Goal: Task Accomplishment & Management: Manage account settings

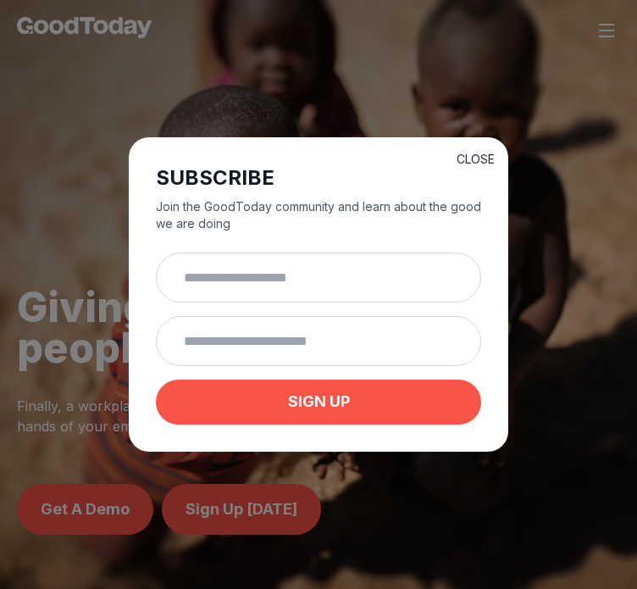
click at [477, 156] on button "CLOSE" at bounding box center [476, 159] width 38 height 17
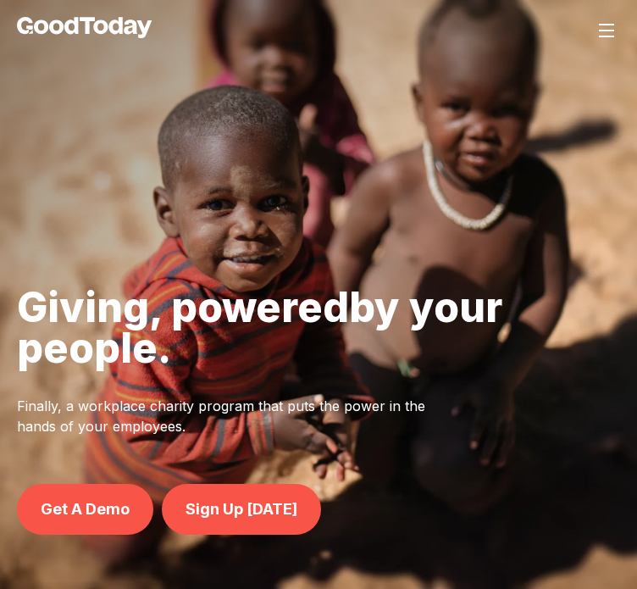
click at [604, 30] on img at bounding box center [606, 30] width 20 height 20
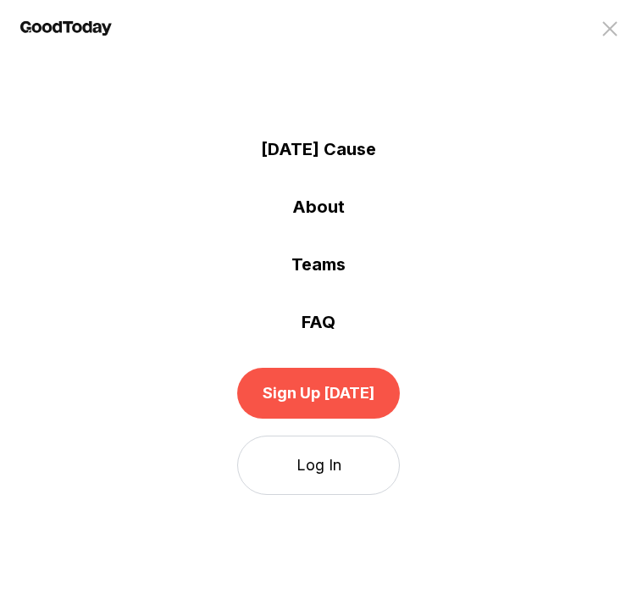
click at [339, 474] on link "Log In" at bounding box center [318, 464] width 163 height 59
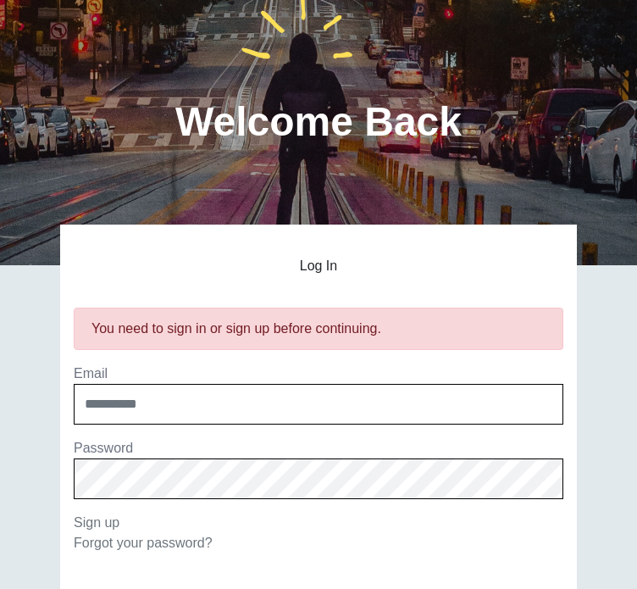
scroll to position [98, 0]
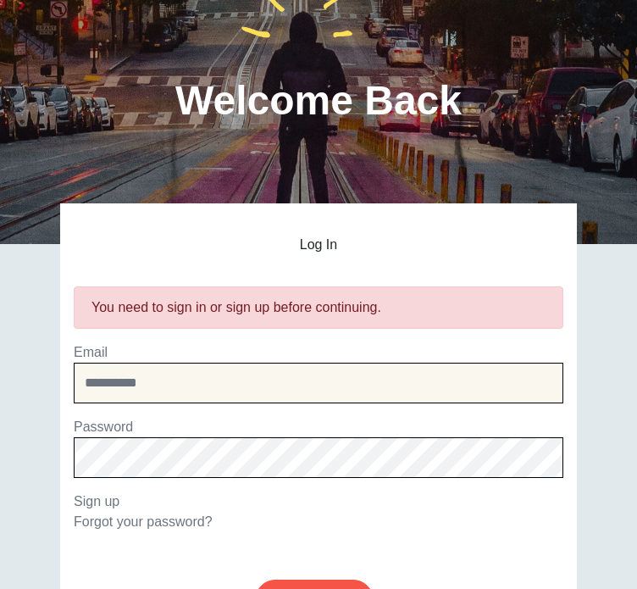
click at [264, 373] on input "email" at bounding box center [319, 383] width 490 height 41
type input "**********"
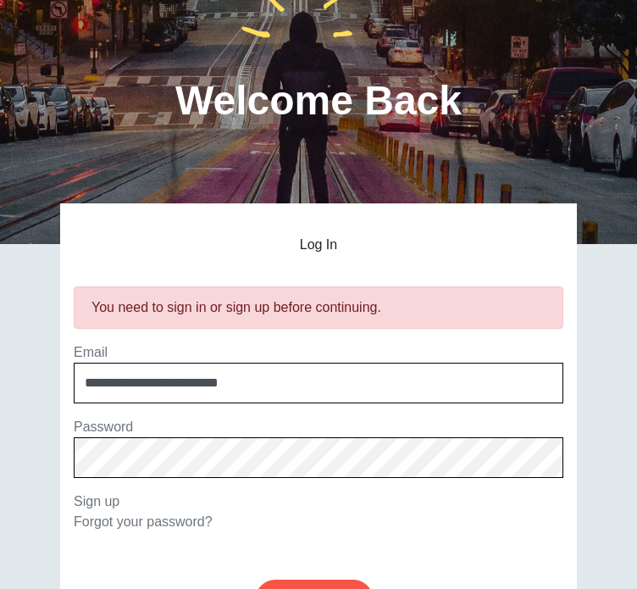
click at [255, 579] on input "******" at bounding box center [314, 599] width 119 height 41
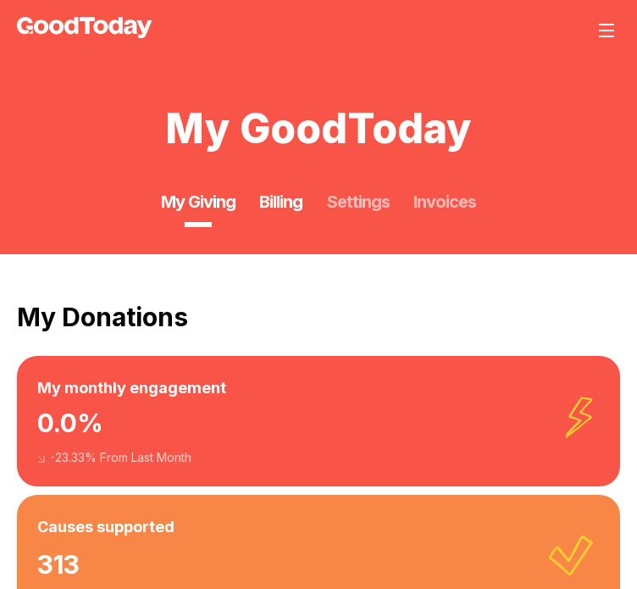
click at [275, 196] on link "Billing" at bounding box center [280, 202] width 43 height 24
click at [376, 202] on link "Settings" at bounding box center [358, 202] width 63 height 24
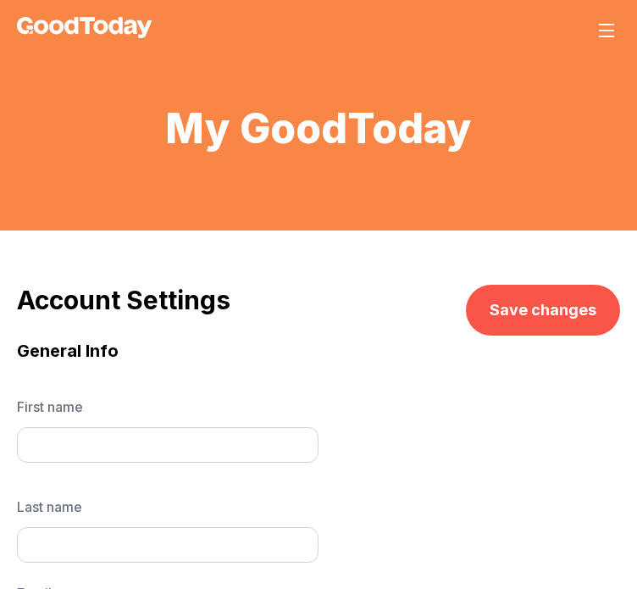
type input "*****"
type input "**********"
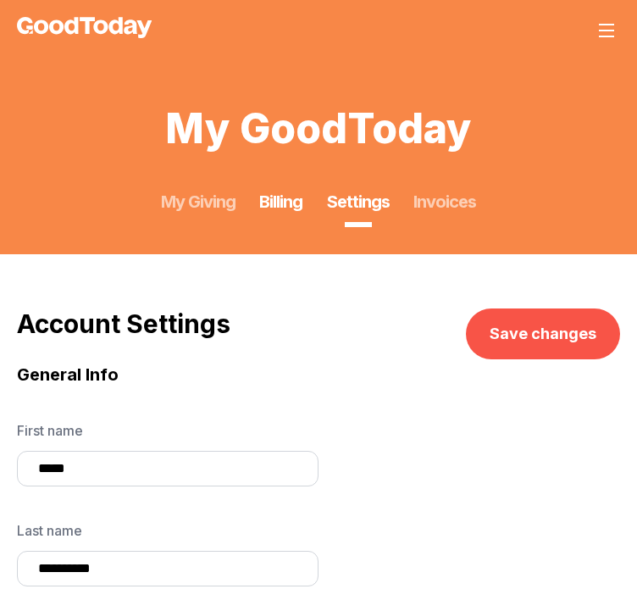
click at [282, 202] on link "Billing" at bounding box center [280, 202] width 43 height 24
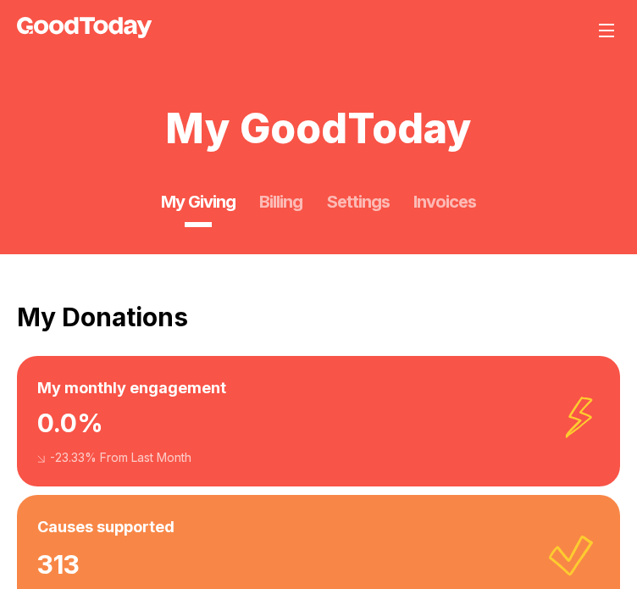
click at [599, 30] on img at bounding box center [606, 30] width 20 height 20
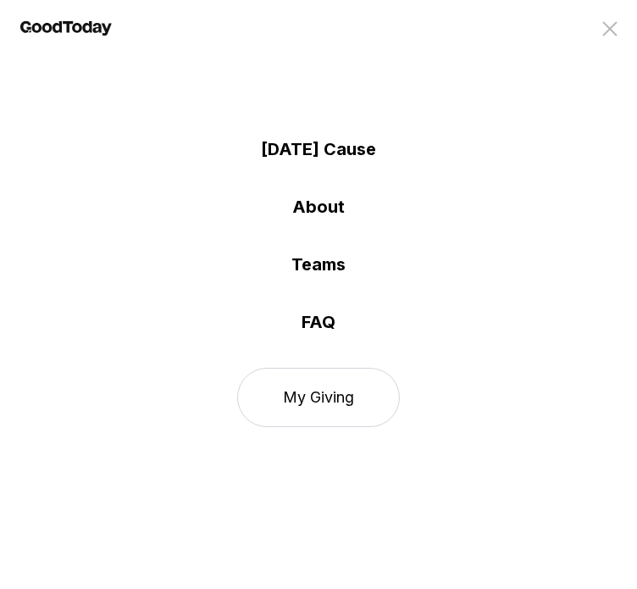
click at [324, 319] on link "FAQ" at bounding box center [318, 322] width 637 height 24
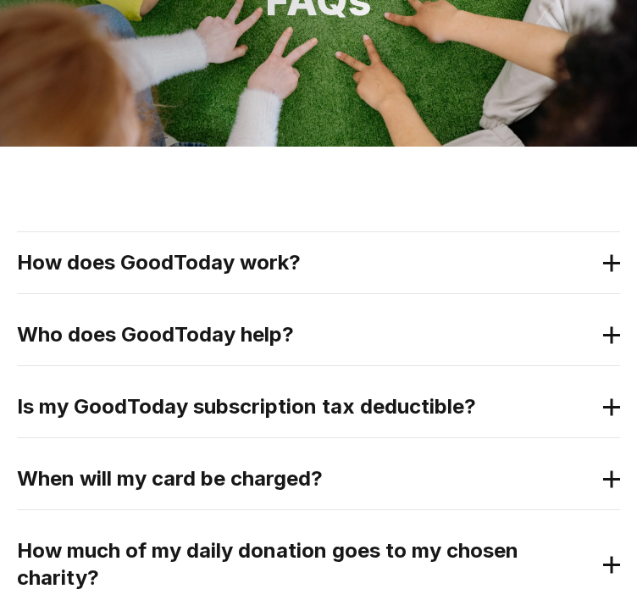
scroll to position [260, 0]
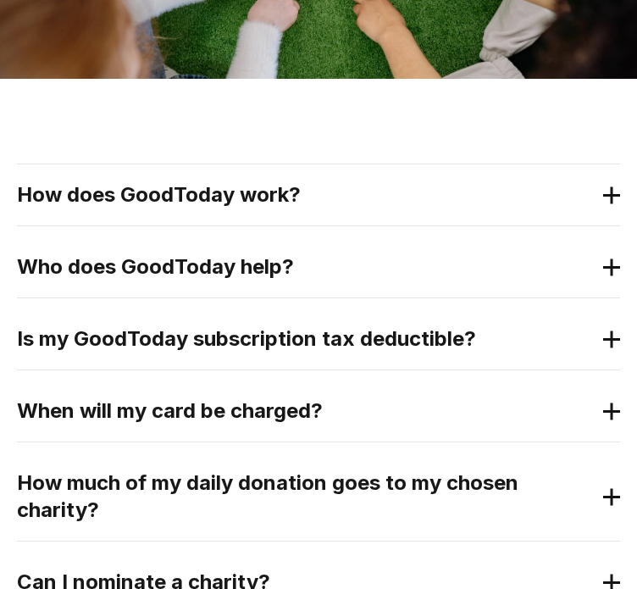
click at [497, 207] on h2 "How does GoodToday work?" at bounding box center [305, 194] width 576 height 27
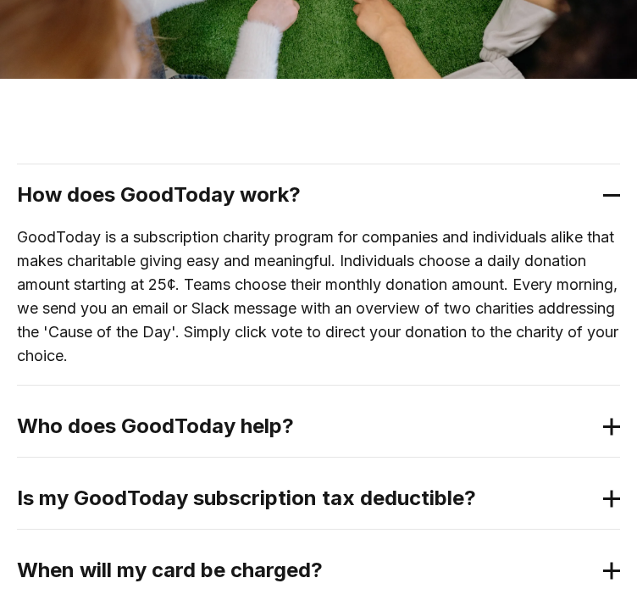
click at [497, 207] on h2 "How does GoodToday work?" at bounding box center [305, 194] width 576 height 27
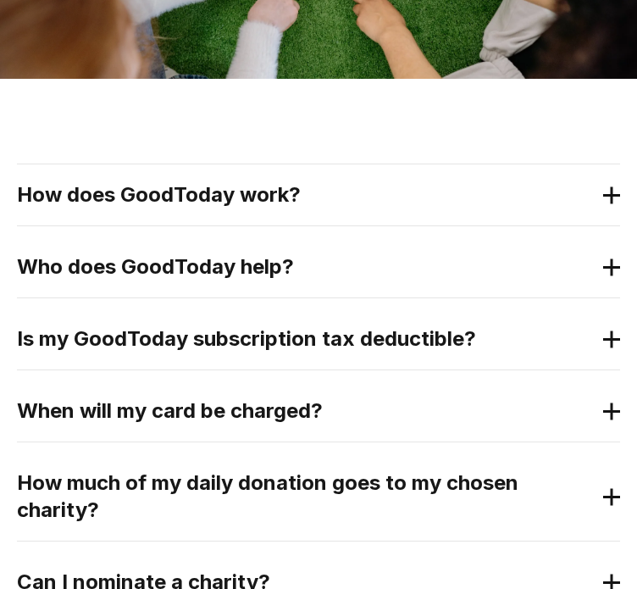
click at [327, 189] on h2 "How does GoodToday work?" at bounding box center [305, 194] width 576 height 27
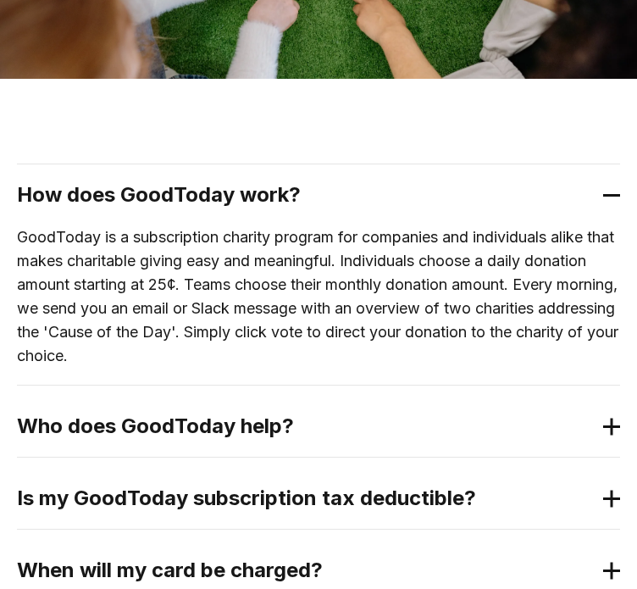
click at [327, 189] on h2 "How does GoodToday work?" at bounding box center [305, 194] width 576 height 27
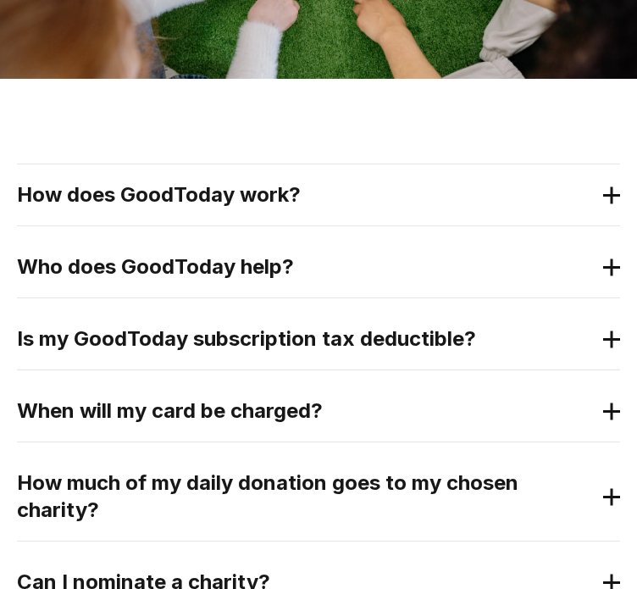
click at [289, 274] on h2 "Who does GoodToday help?" at bounding box center [305, 266] width 576 height 27
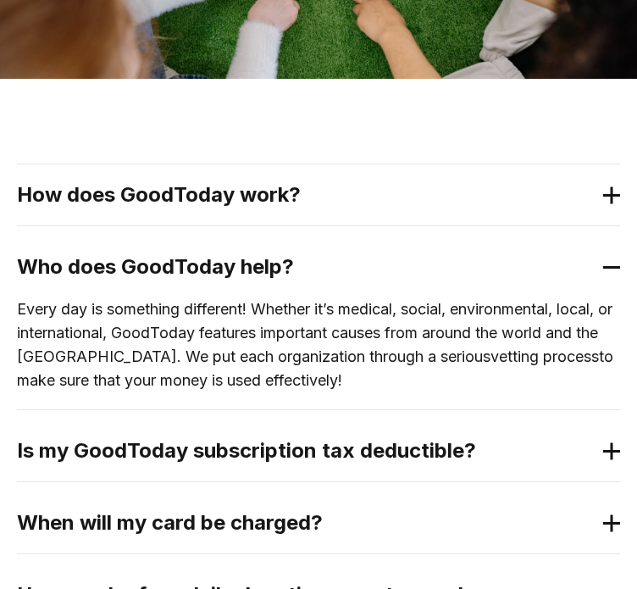
click at [289, 274] on h2 "Who does GoodToday help?" at bounding box center [305, 266] width 576 height 27
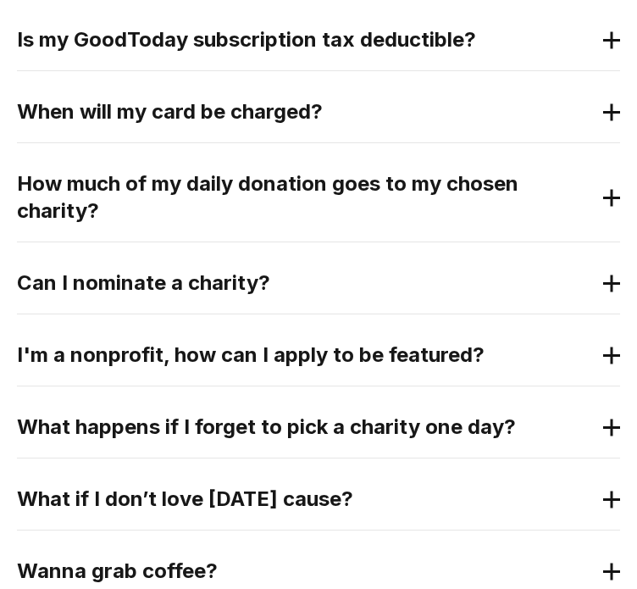
scroll to position [559, 0]
click at [251, 175] on h2 "How much of my daily donation goes to my chosen charity?" at bounding box center [305, 197] width 576 height 54
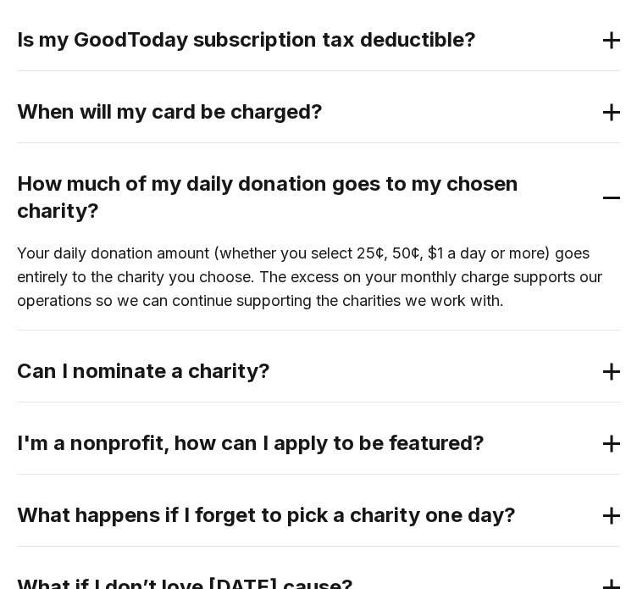
click at [251, 179] on h2 "How much of my daily donation goes to my chosen charity?" at bounding box center [305, 197] width 576 height 54
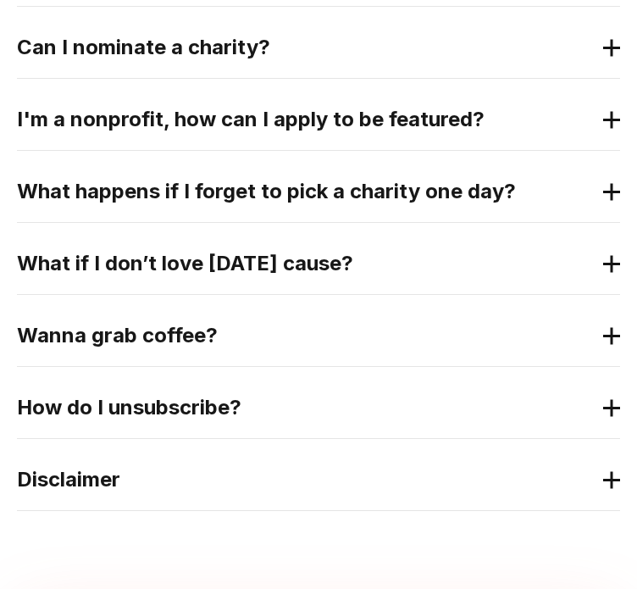
scroll to position [813, 0]
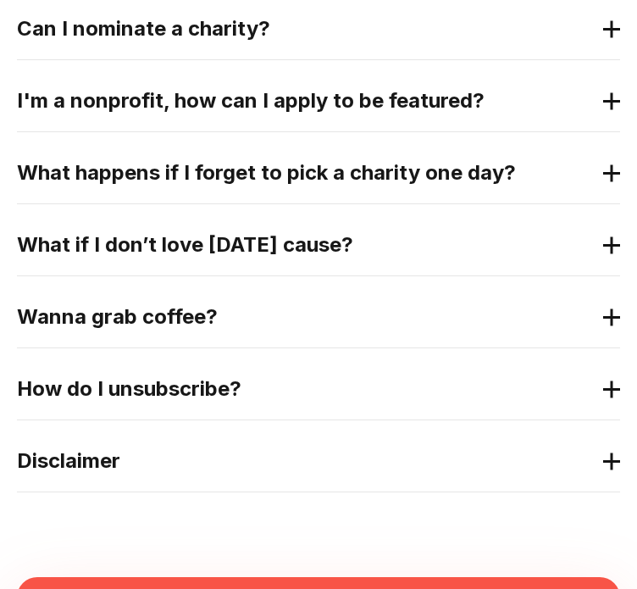
click at [269, 167] on h2 "What happens if I forget to pick a charity one day?" at bounding box center [305, 172] width 576 height 27
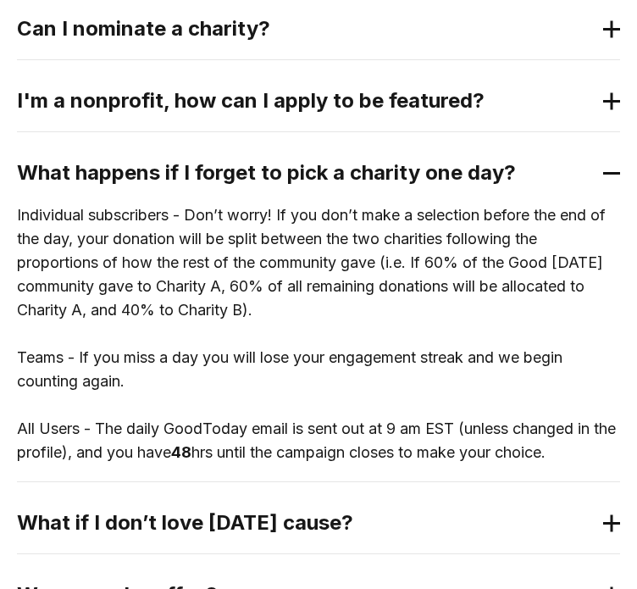
click at [269, 167] on h2 "What happens if I forget to pick a charity one day?" at bounding box center [305, 172] width 576 height 27
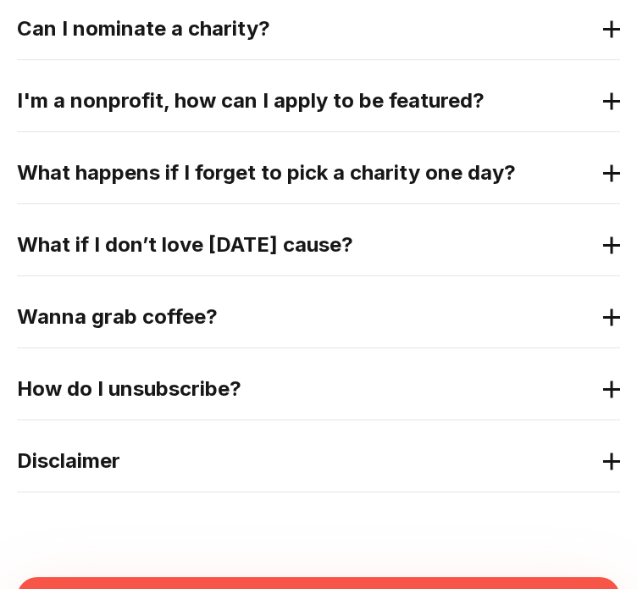
click at [269, 167] on h2 "What happens if I forget to pick a charity one day?" at bounding box center [305, 172] width 576 height 27
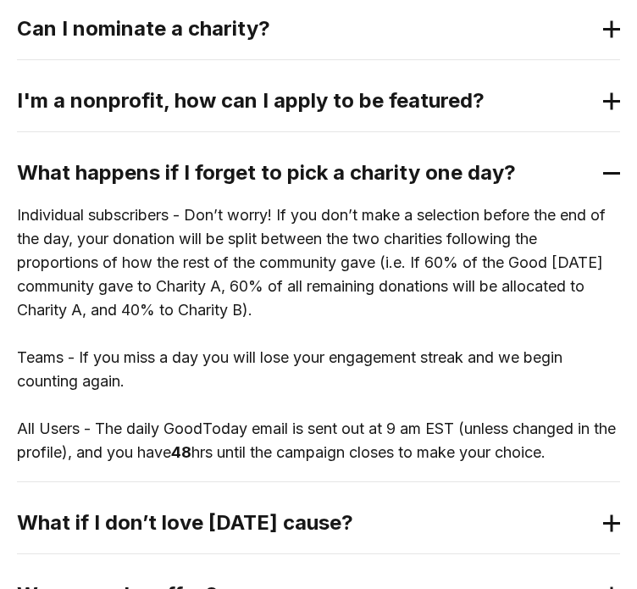
click at [269, 167] on h2 "What happens if I forget to pick a charity one day?" at bounding box center [305, 172] width 576 height 27
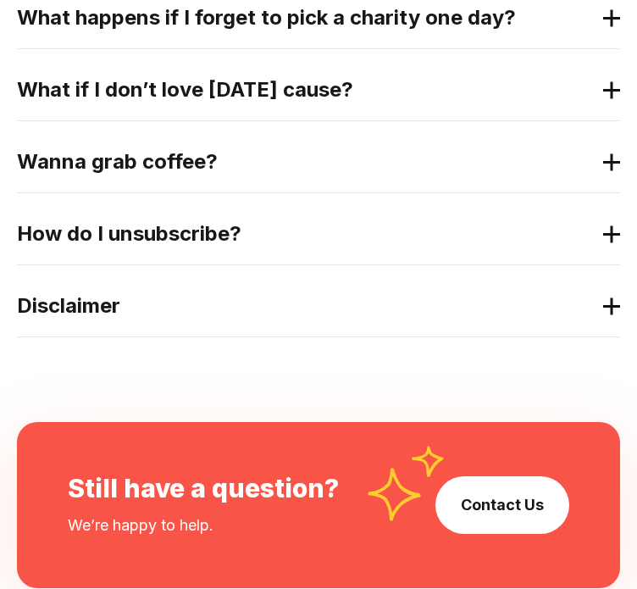
scroll to position [979, 0]
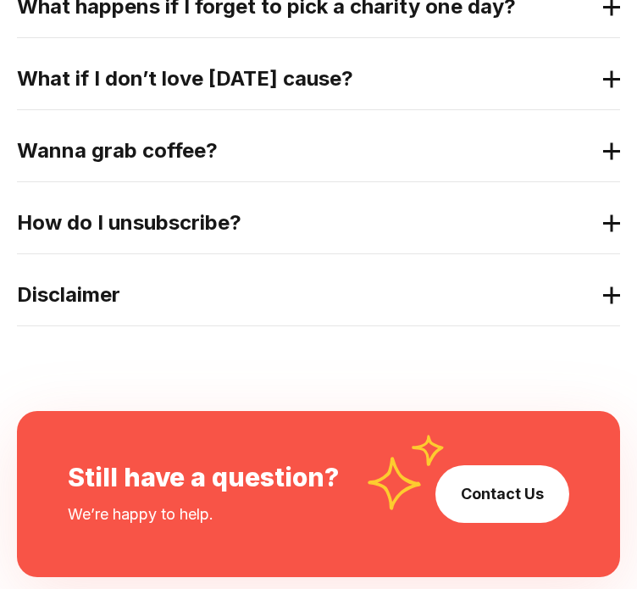
click at [241, 224] on h2 "How do I unsubscribe?" at bounding box center [305, 222] width 576 height 27
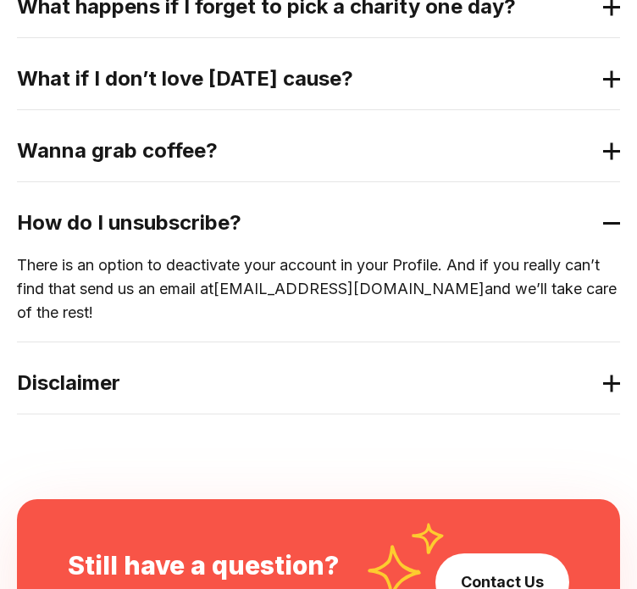
click at [333, 212] on h2 "How do I unsubscribe?" at bounding box center [305, 222] width 576 height 27
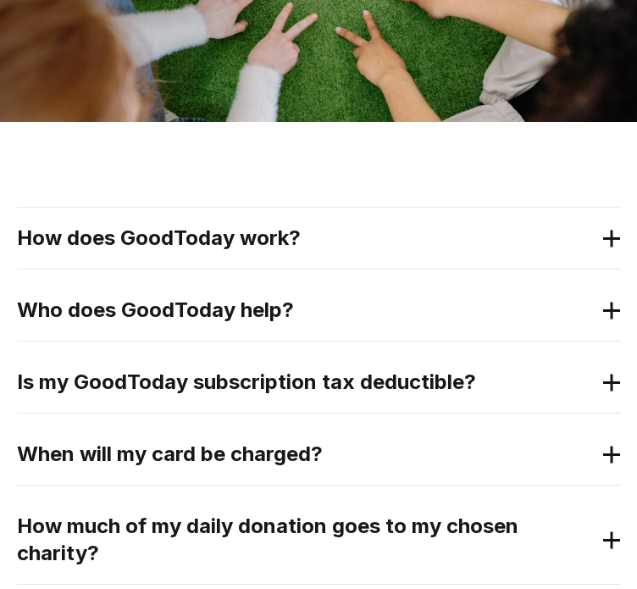
scroll to position [0, 0]
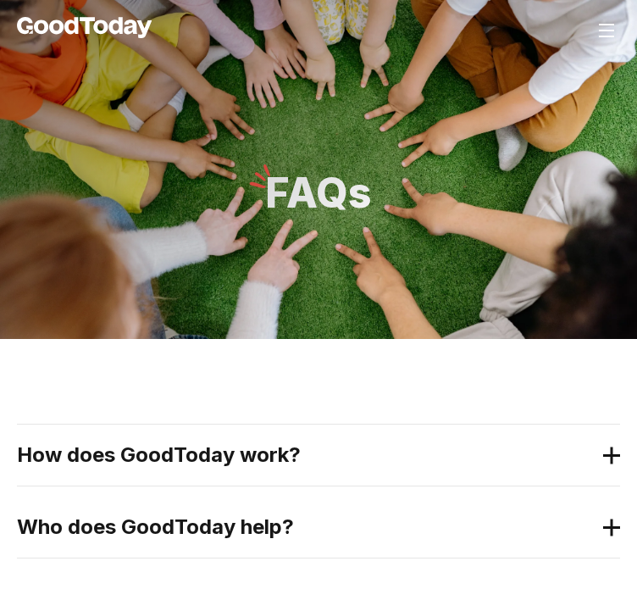
click at [126, 36] on img at bounding box center [85, 27] width 136 height 21
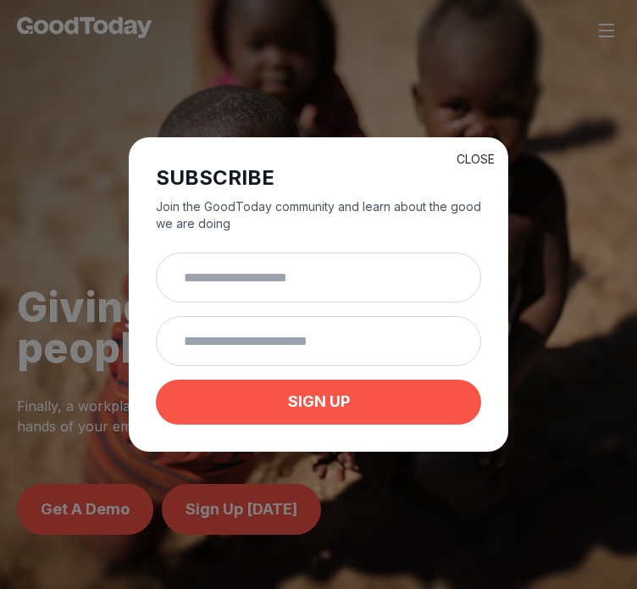
click at [483, 155] on button "CLOSE" at bounding box center [476, 159] width 38 height 17
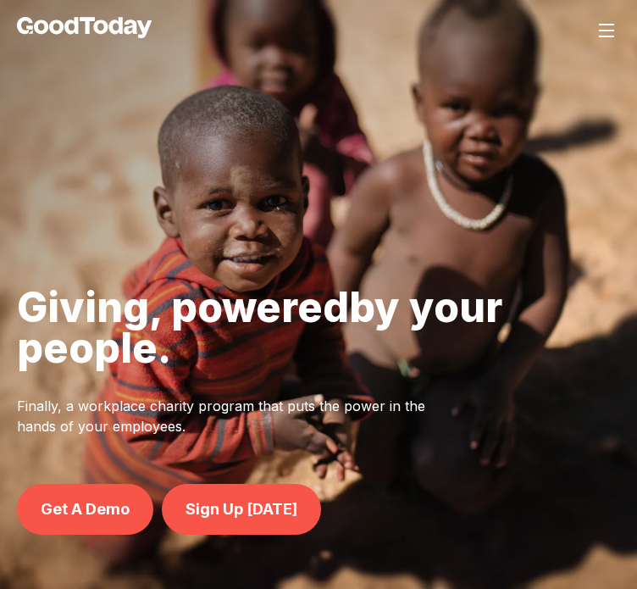
click at [608, 30] on img at bounding box center [606, 30] width 20 height 20
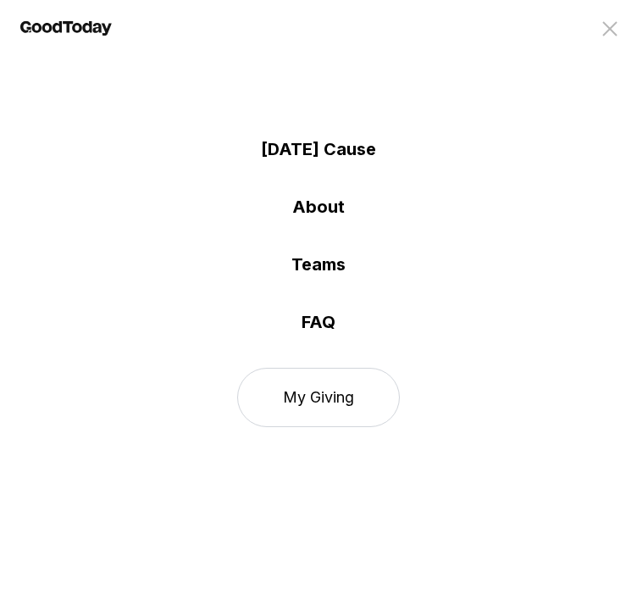
click at [339, 385] on link "My Giving" at bounding box center [318, 397] width 163 height 59
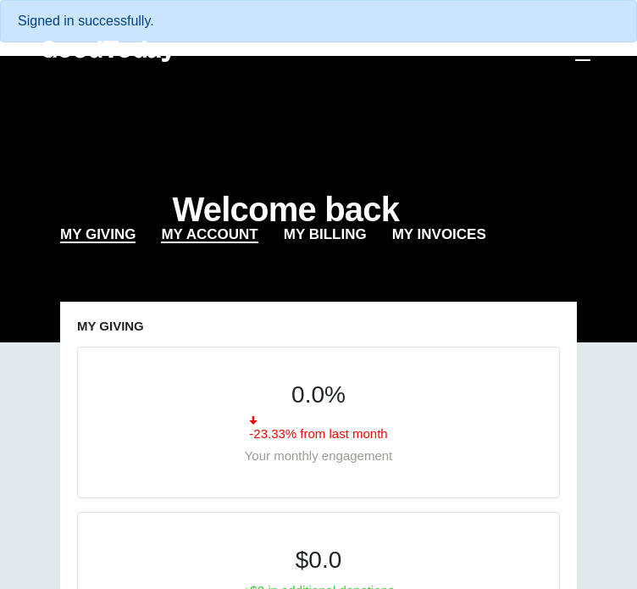
click at [220, 233] on link "My Account" at bounding box center [209, 235] width 97 height 15
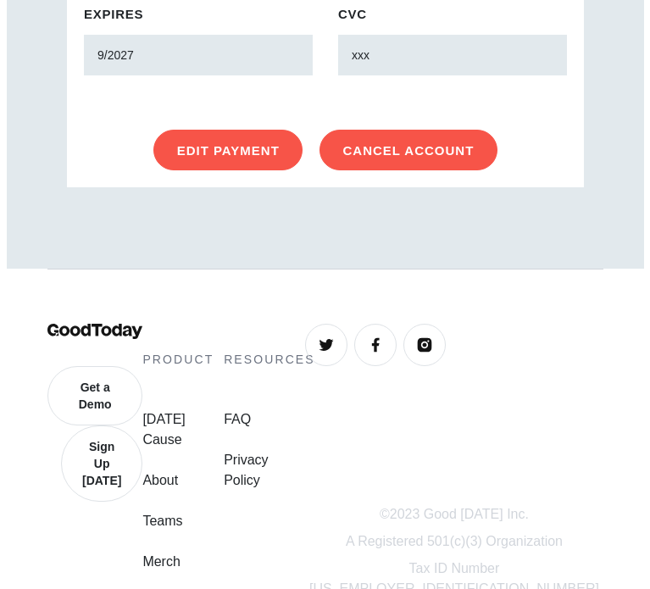
scroll to position [1164, 0]
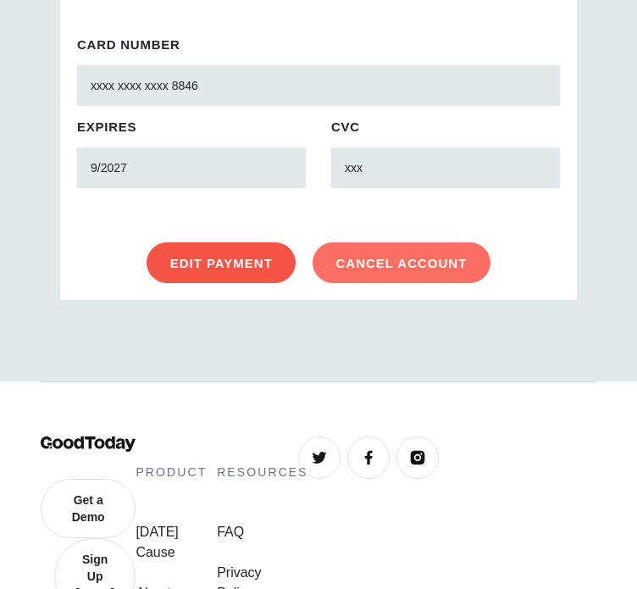
click at [399, 259] on link "Cancel Account" at bounding box center [402, 262] width 178 height 41
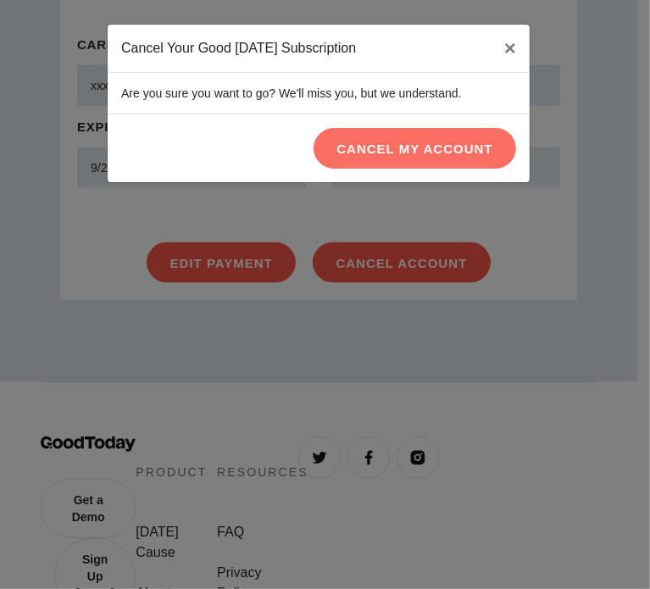
click at [435, 149] on link "Cancel My Account" at bounding box center [414, 148] width 202 height 41
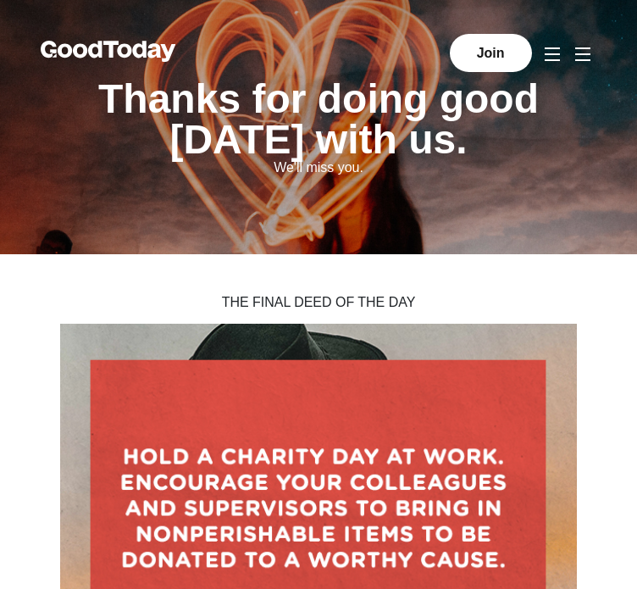
click at [560, 57] on img at bounding box center [552, 54] width 20 height 20
click at [586, 56] on img at bounding box center [583, 54] width 20 height 20
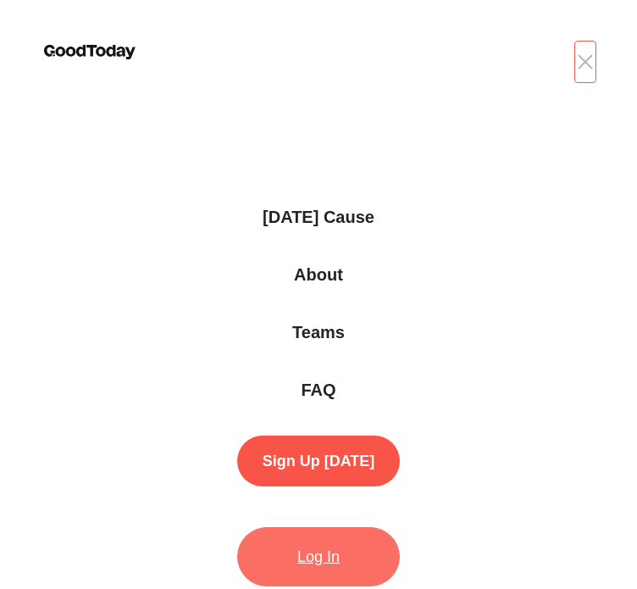
click at [321, 557] on link "Log In" at bounding box center [318, 556] width 163 height 59
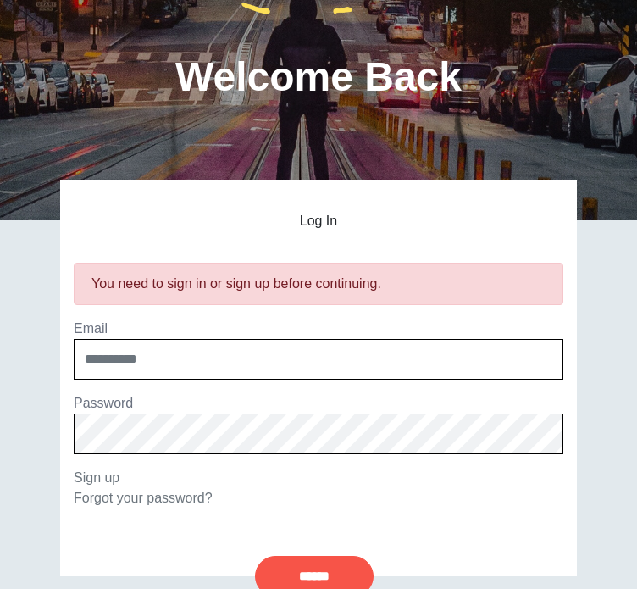
scroll to position [129, 0]
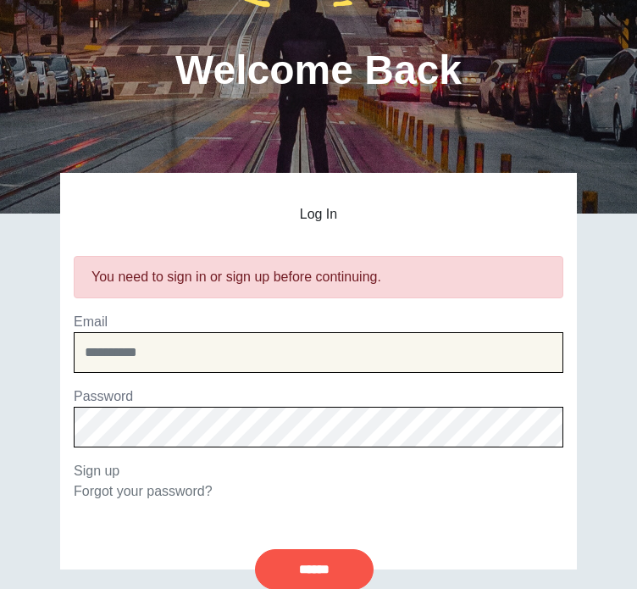
click at [268, 338] on input "email" at bounding box center [319, 352] width 490 height 41
type input "**********"
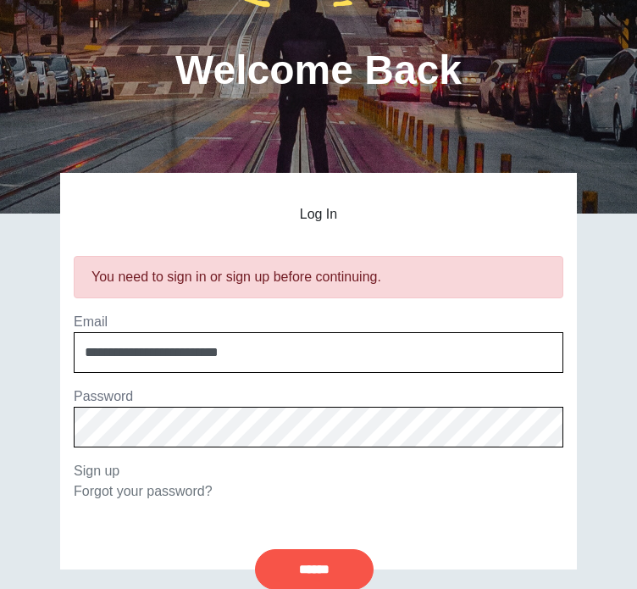
click at [255, 549] on input "******" at bounding box center [314, 569] width 119 height 41
